Goal: Find specific page/section: Find specific page/section

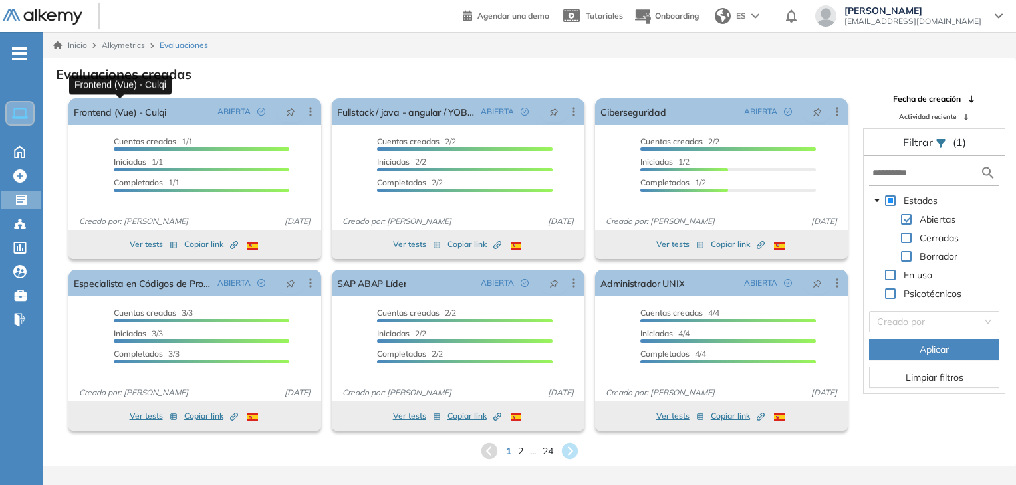
click at [120, 116] on link "Frontend (Vue) - Culqi" at bounding box center [120, 111] width 92 height 27
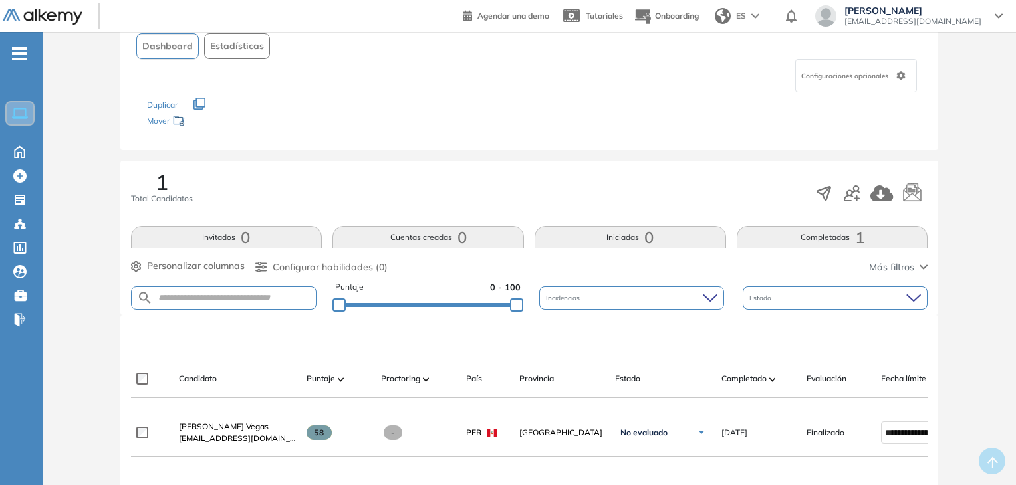
scroll to position [266, 0]
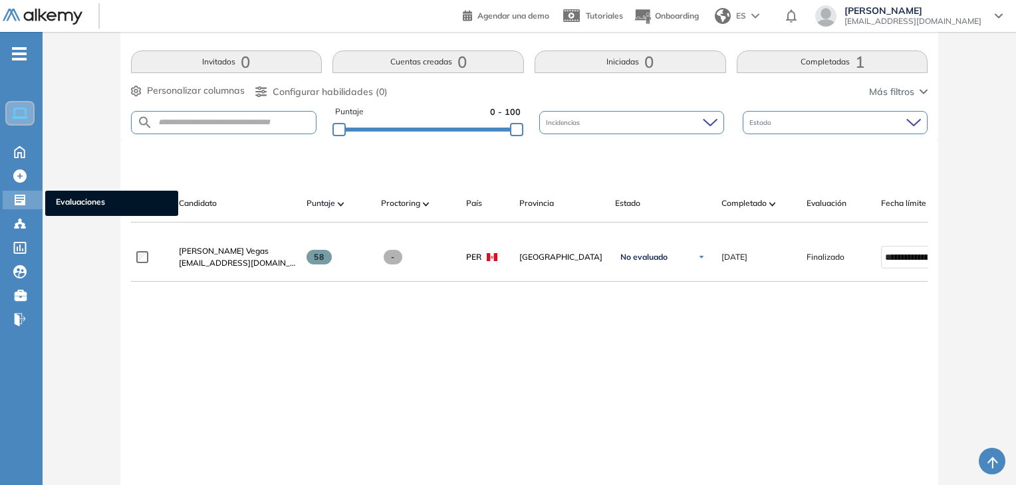
click at [27, 198] on div at bounding box center [21, 199] width 16 height 16
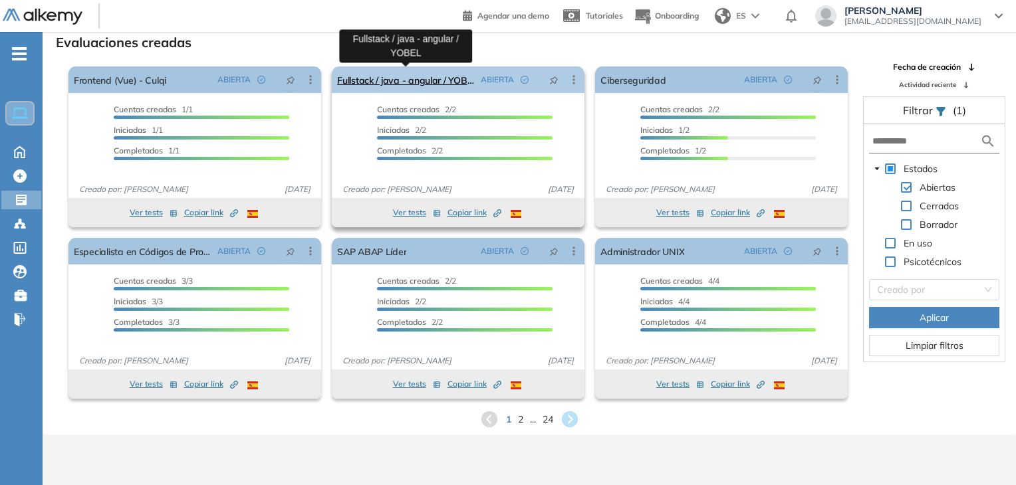
click at [404, 82] on link "Fullstack / java - angular / YOBEL" at bounding box center [406, 79] width 138 height 27
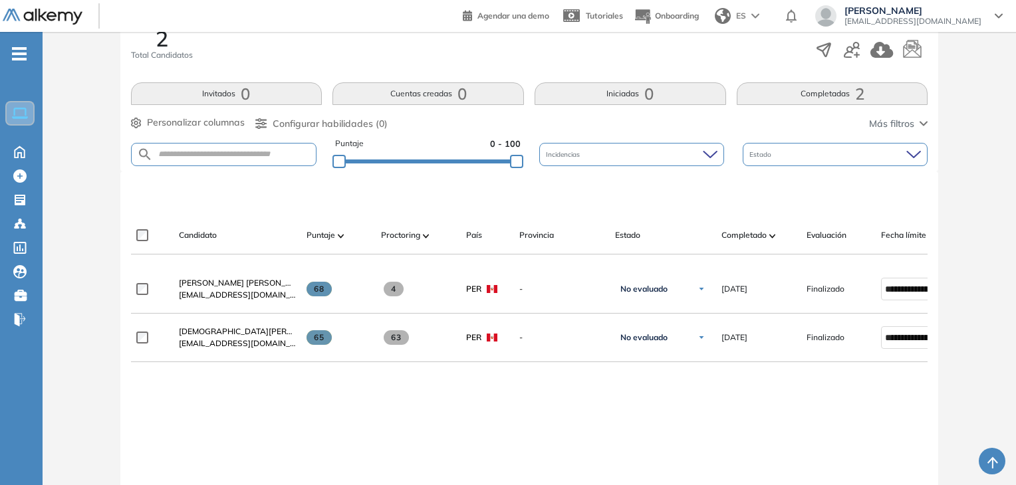
scroll to position [266, 0]
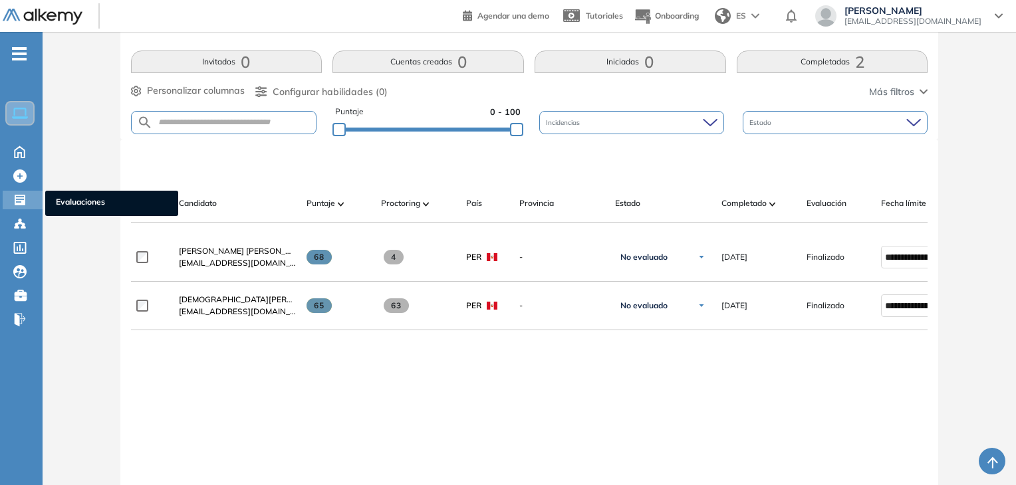
click at [23, 200] on icon at bounding box center [20, 200] width 11 height 11
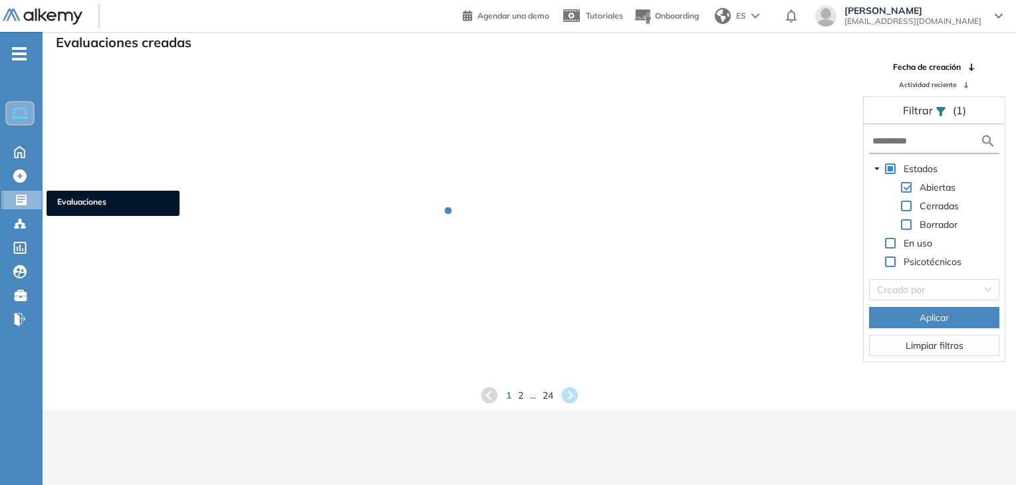
scroll to position [32, 0]
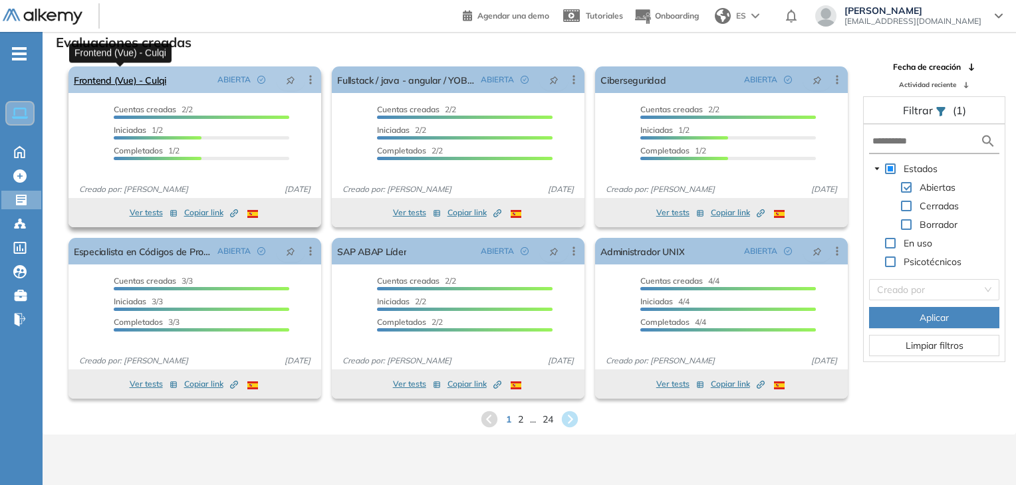
click at [148, 80] on link "Frontend (Vue) - Culqi" at bounding box center [120, 79] width 92 height 27
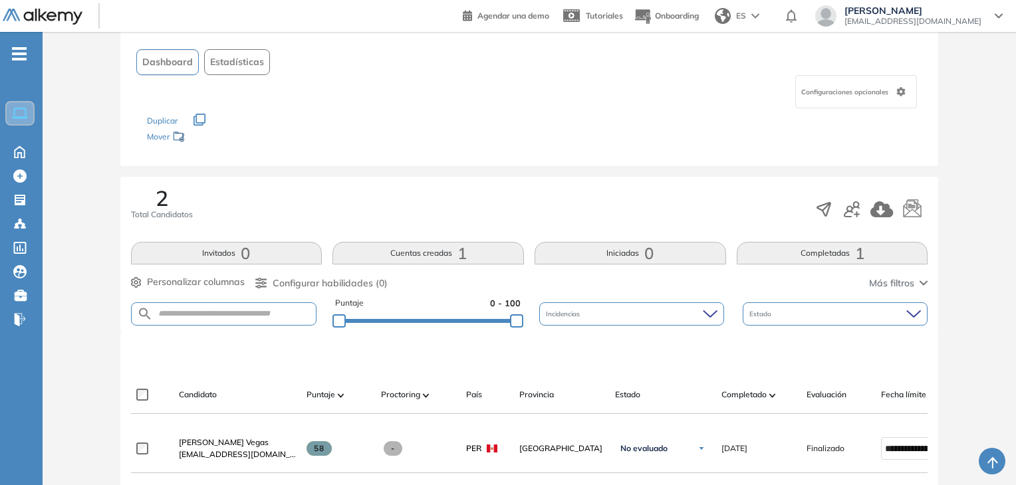
scroll to position [266, 0]
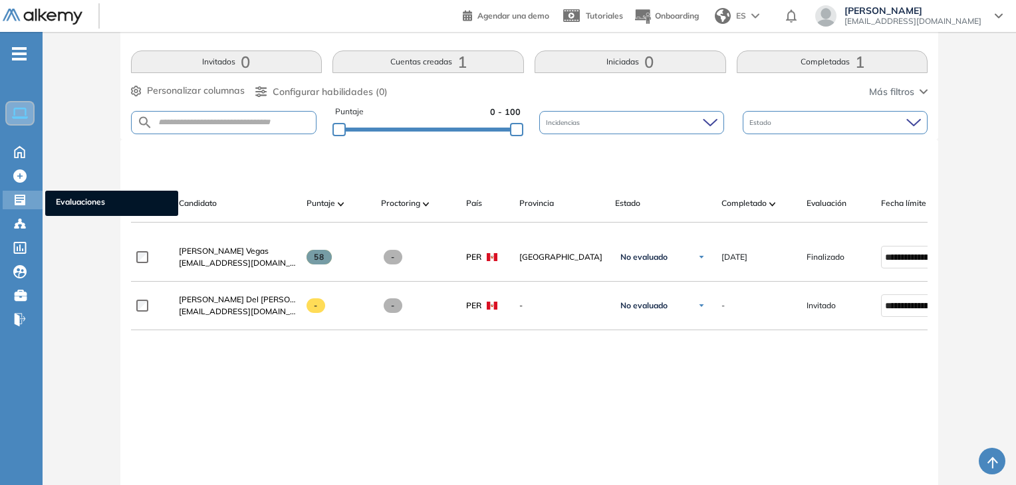
click at [21, 197] on icon at bounding box center [19, 199] width 13 height 13
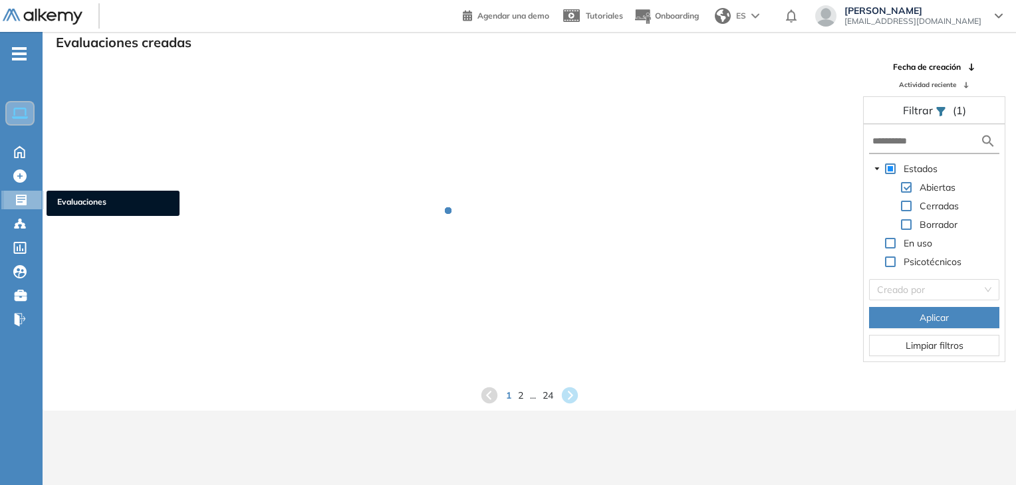
scroll to position [32, 0]
